Goal: Navigation & Orientation: Understand site structure

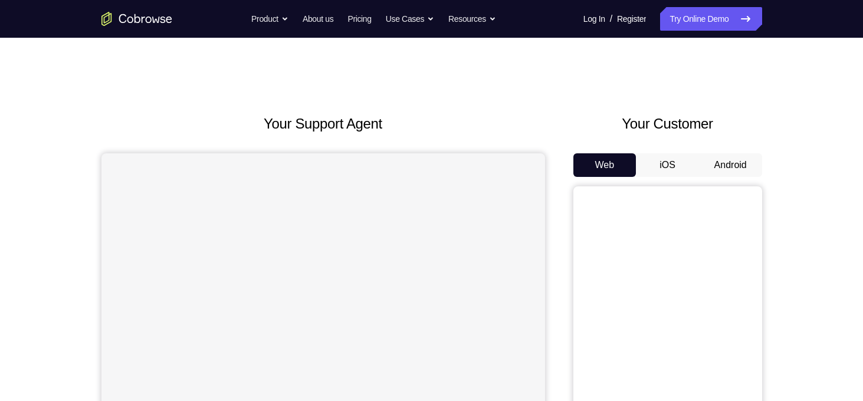
click at [722, 161] on button "Android" at bounding box center [730, 165] width 63 height 24
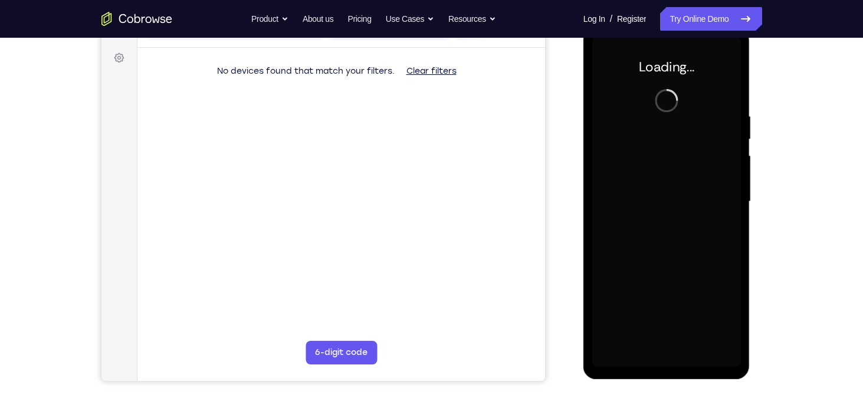
scroll to position [169, 0]
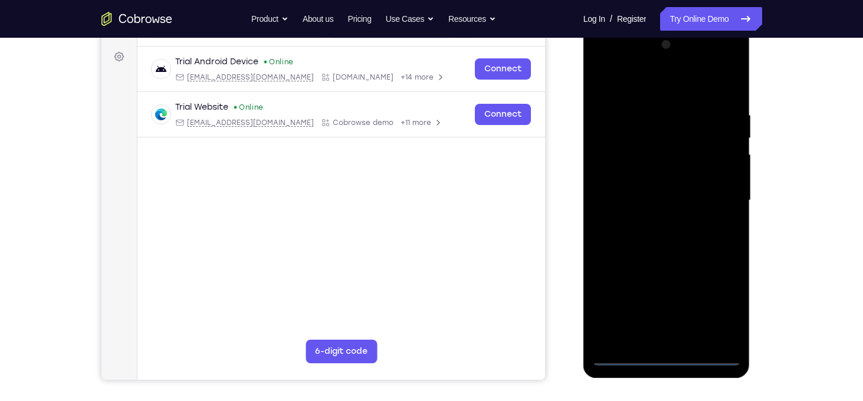
click at [669, 355] on div at bounding box center [666, 200] width 149 height 330
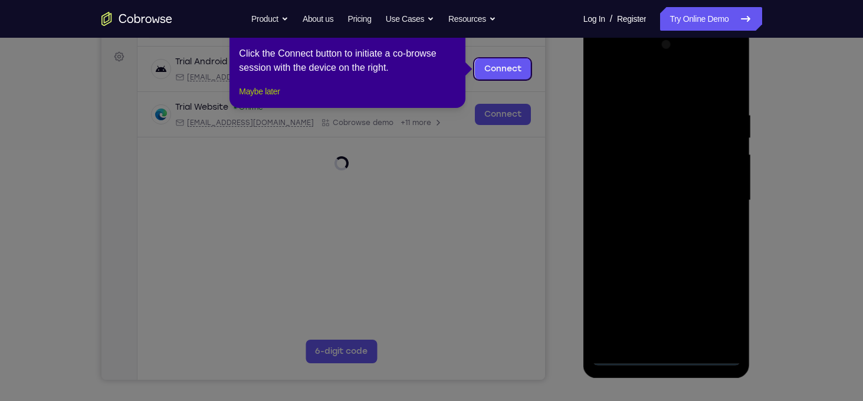
click at [263, 98] on button "Maybe later" at bounding box center [259, 91] width 41 height 14
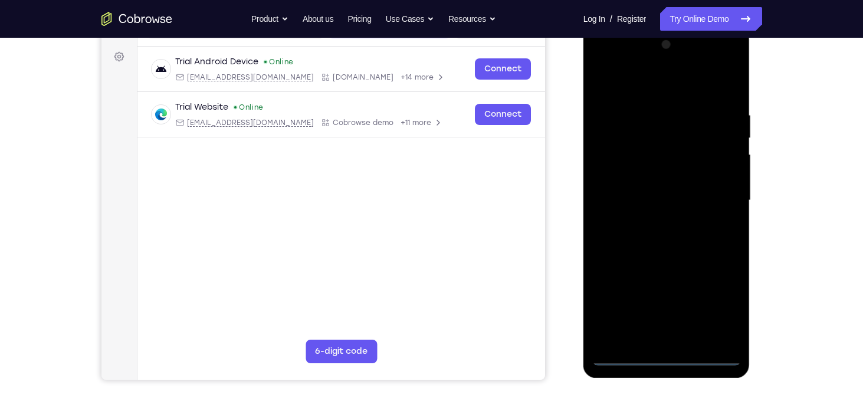
click at [716, 313] on div at bounding box center [666, 200] width 149 height 330
click at [604, 63] on div at bounding box center [666, 200] width 149 height 330
click at [715, 193] on div at bounding box center [666, 200] width 149 height 330
click at [652, 220] on div at bounding box center [666, 200] width 149 height 330
click at [642, 186] on div at bounding box center [666, 200] width 149 height 330
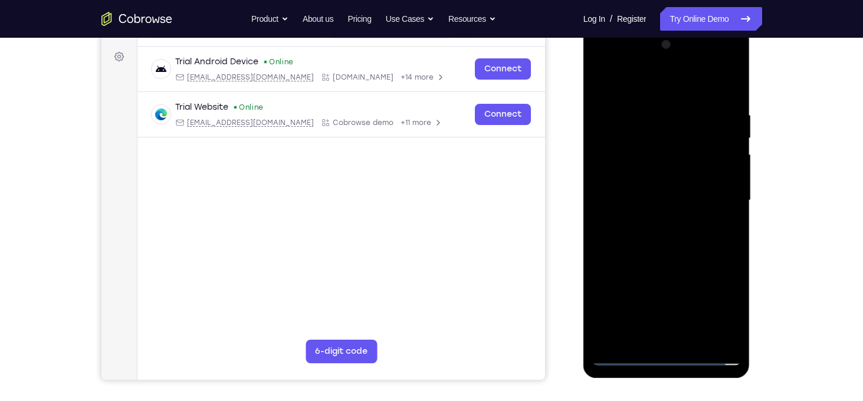
click at [649, 174] on div at bounding box center [666, 200] width 149 height 330
click at [725, 173] on div at bounding box center [666, 200] width 149 height 330
click at [668, 196] on div at bounding box center [666, 200] width 149 height 330
click at [673, 234] on div at bounding box center [666, 200] width 149 height 330
click at [601, 60] on div at bounding box center [666, 200] width 149 height 330
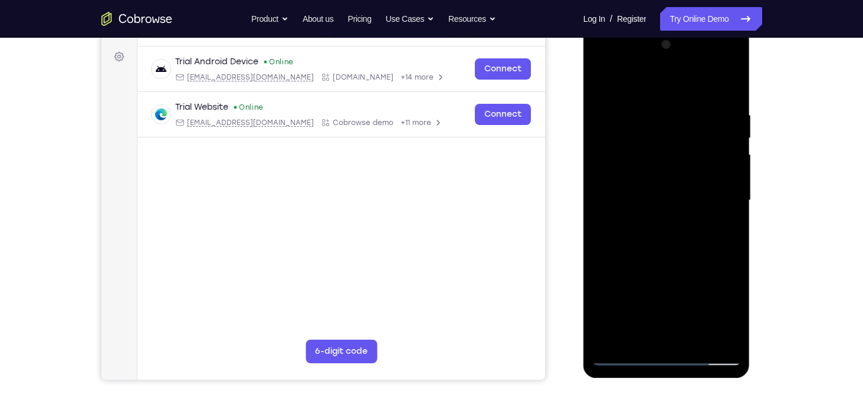
click at [615, 173] on div at bounding box center [666, 200] width 149 height 330
click at [657, 200] on div at bounding box center [666, 200] width 149 height 330
click at [644, 189] on div at bounding box center [666, 200] width 149 height 330
click at [647, 205] on div at bounding box center [666, 200] width 149 height 330
click at [659, 231] on div at bounding box center [666, 200] width 149 height 330
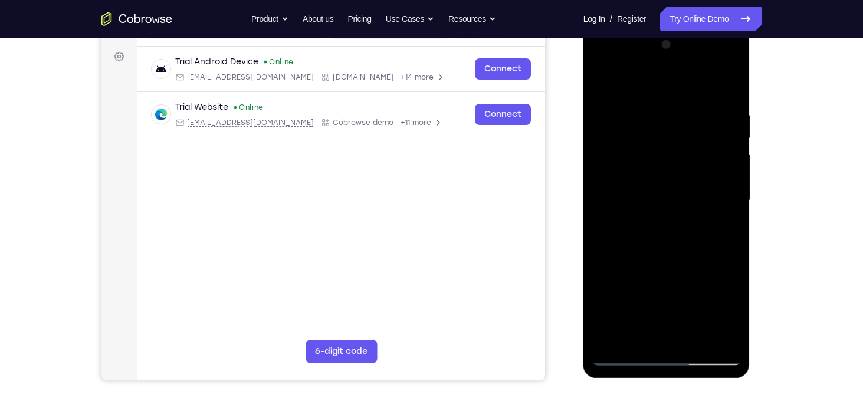
click at [687, 210] on div at bounding box center [666, 200] width 149 height 330
click at [663, 227] on div at bounding box center [666, 200] width 149 height 330
